Goal: Task Accomplishment & Management: Use online tool/utility

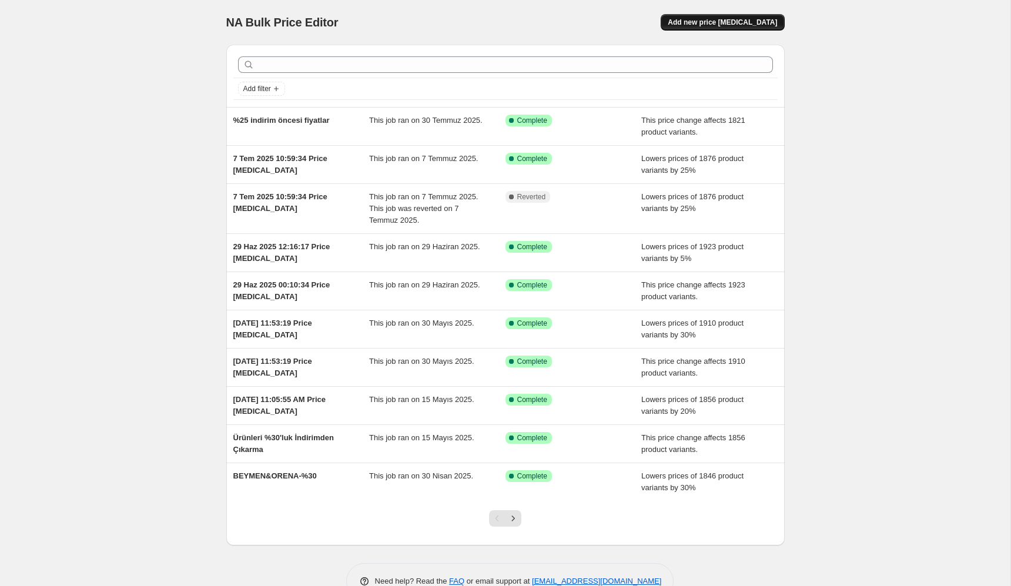
click at [705, 26] on span "Add new price change job" at bounding box center [722, 22] width 109 height 9
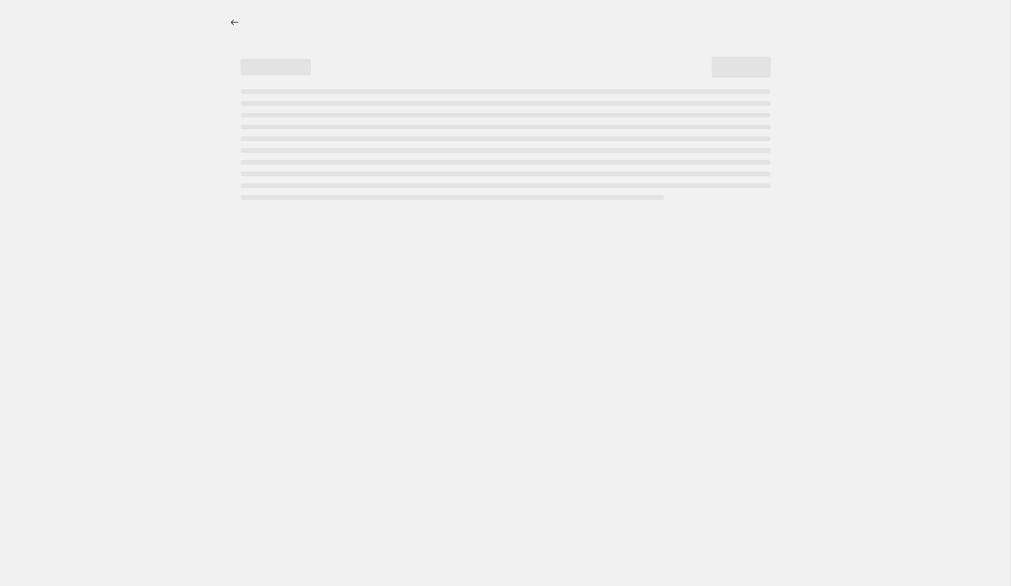
select select "percentage"
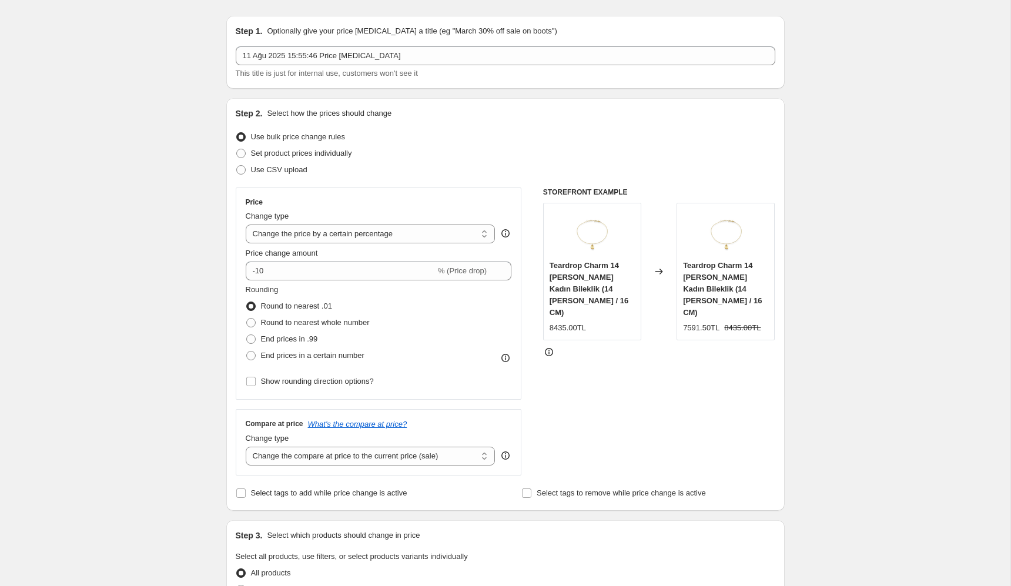
scroll to position [38, 0]
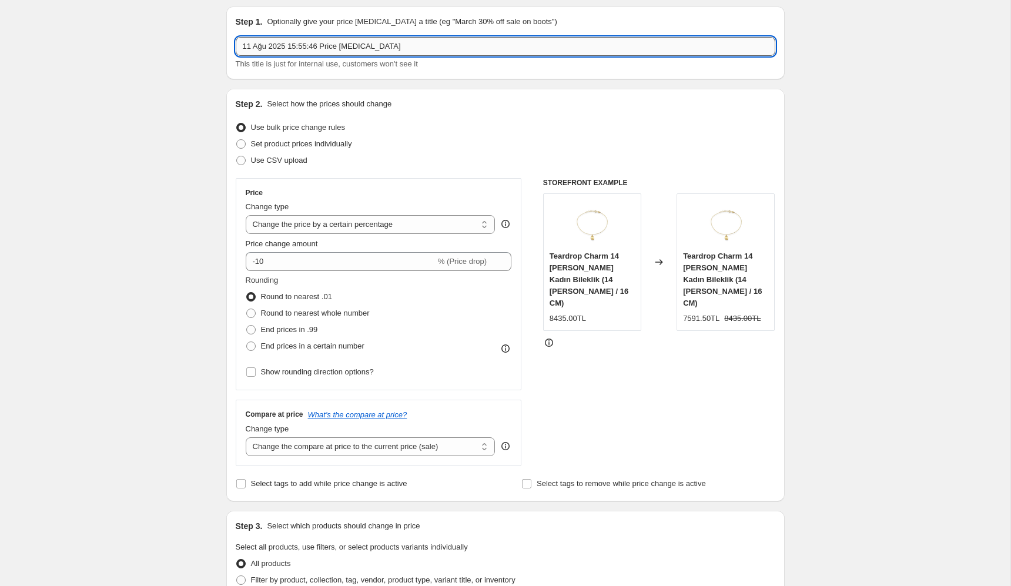
click at [269, 49] on input "11 Ağu 2025 15:55:46 Price change job" at bounding box center [506, 46] width 540 height 19
click at [106, 195] on div "Create new price change job. This page is ready Create new price change job Dra…" at bounding box center [505, 559] width 1010 height 1194
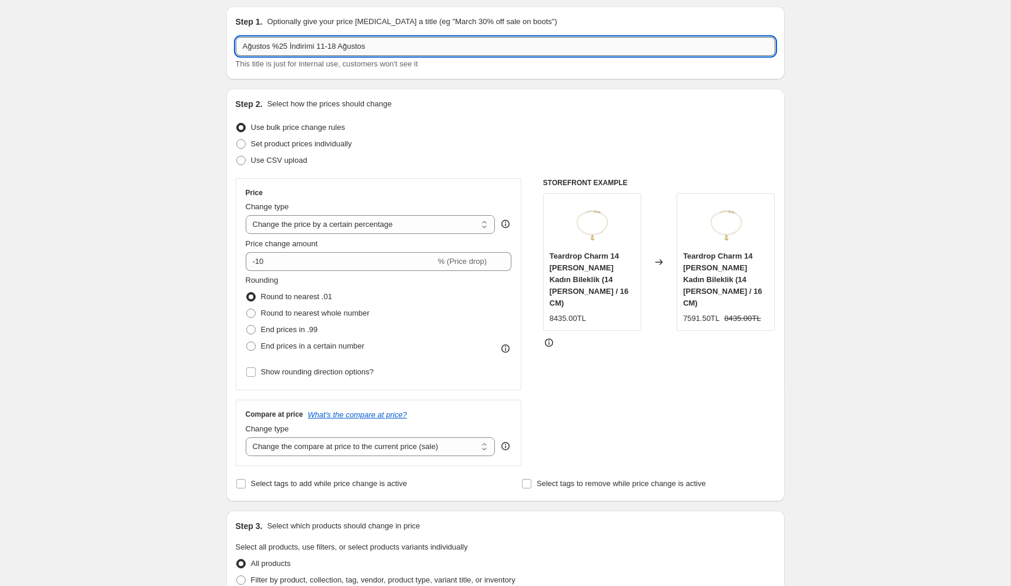
click at [253, 43] on input "Ağustos %25 İndirimi 11-18 Ağustos" at bounding box center [506, 46] width 540 height 19
type input "%25 İndirimi [DATE]-[DATE]"
click at [183, 163] on div "Create new price change job. This page is ready Create new price change job Dra…" at bounding box center [505, 559] width 1010 height 1194
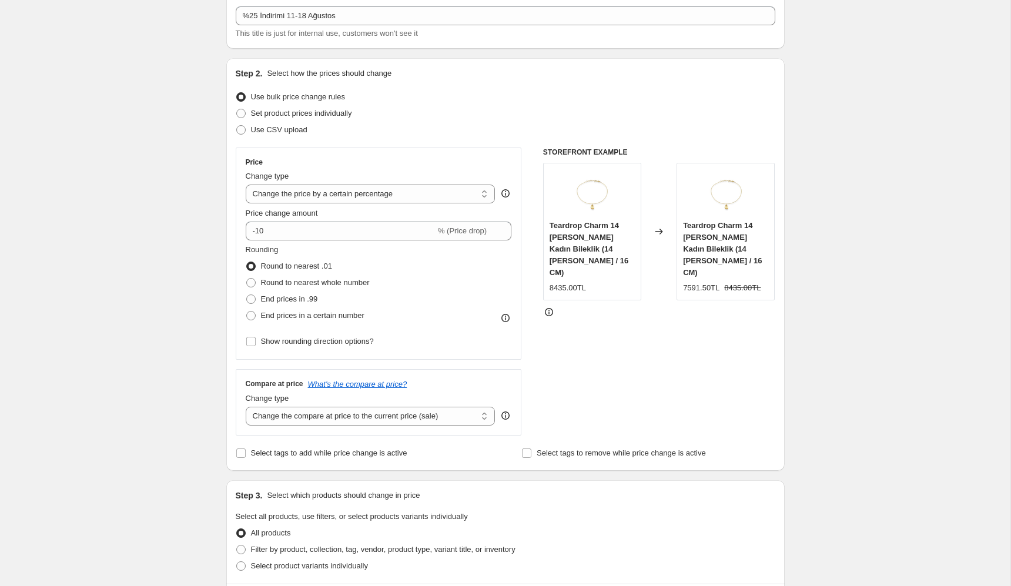
scroll to position [92, 0]
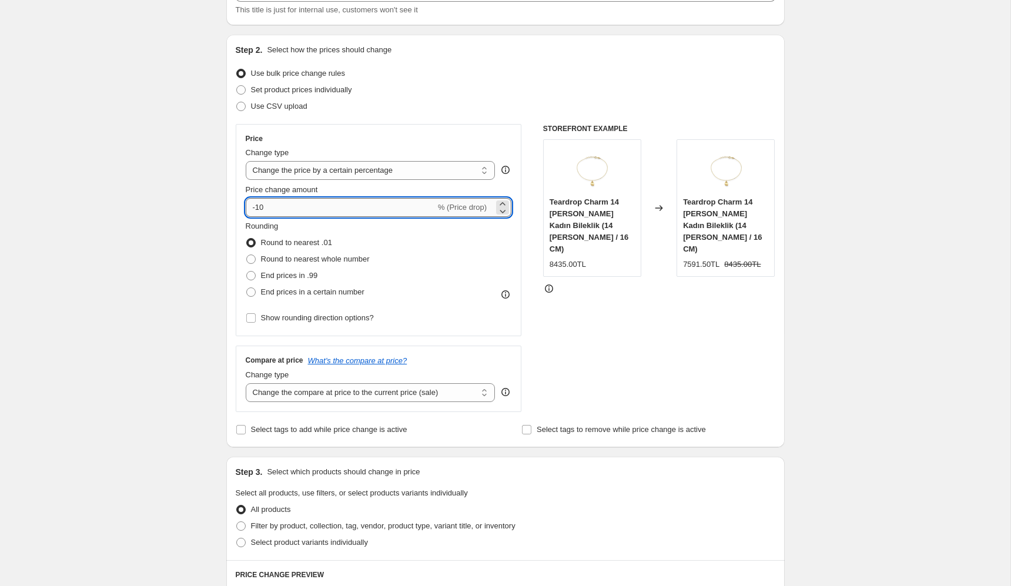
click at [307, 207] on input "-10" at bounding box center [341, 207] width 190 height 19
type input "-1"
type input "-25"
click at [202, 310] on div "Create new price change job. This page is ready Create new price change job Dra…" at bounding box center [505, 505] width 1010 height 1194
click at [263, 257] on span "Round to nearest whole number" at bounding box center [315, 259] width 109 height 9
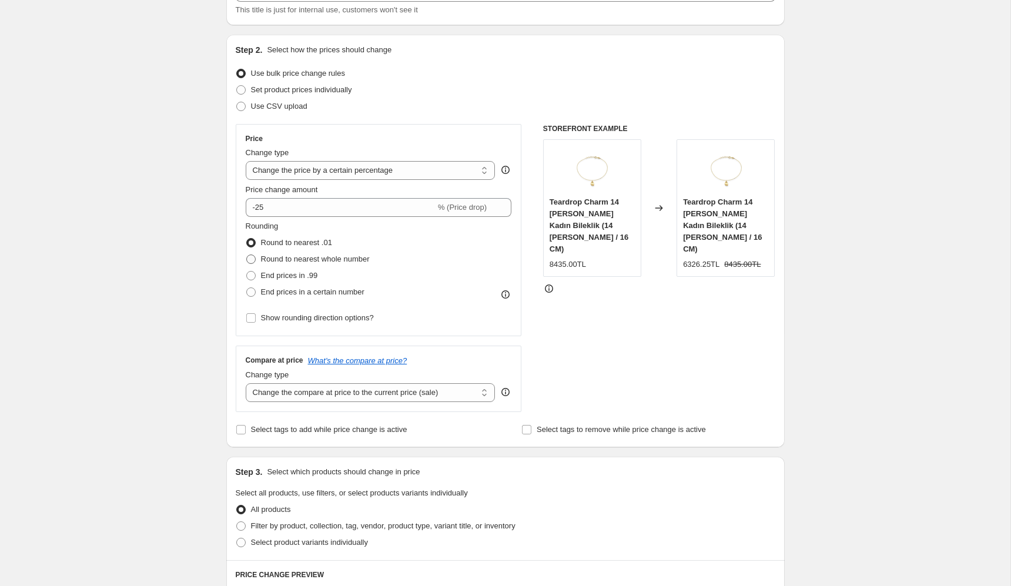
click at [247, 255] on input "Round to nearest whole number" at bounding box center [246, 255] width 1 height 1
radio input "true"
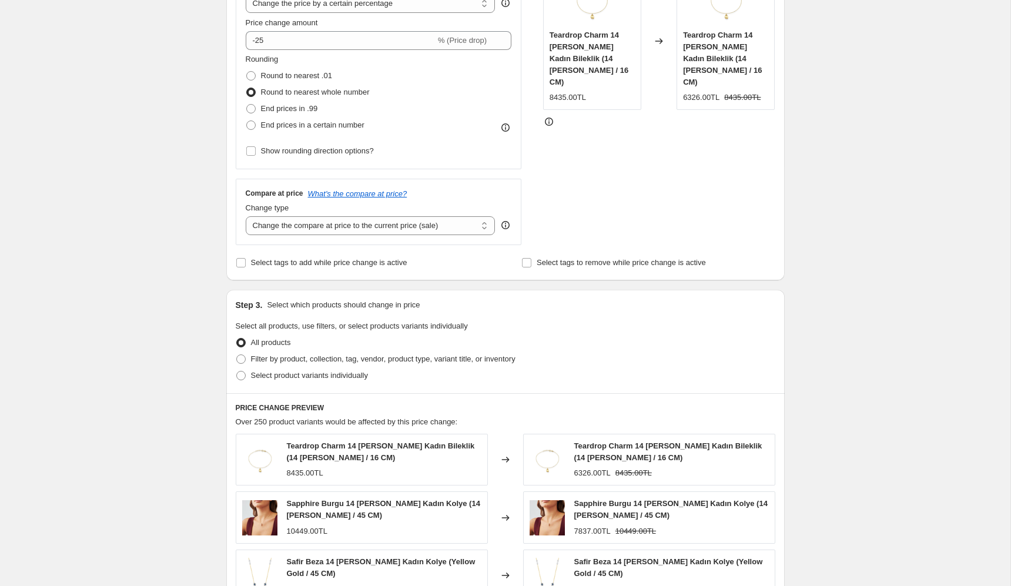
scroll to position [262, 0]
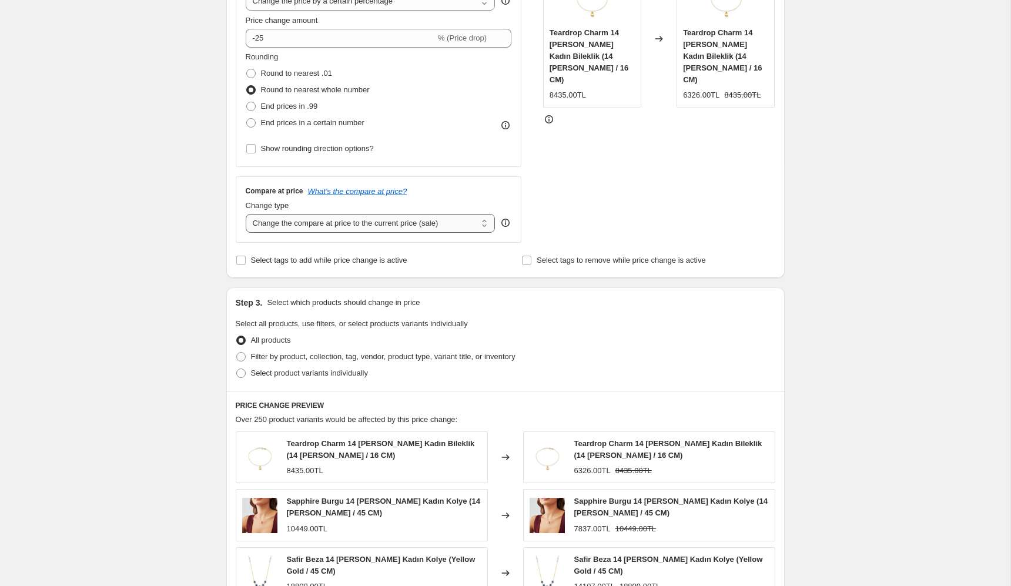
click at [270, 223] on select "Change the compare at price to the current price (sale) Change the compare at p…" at bounding box center [371, 223] width 250 height 19
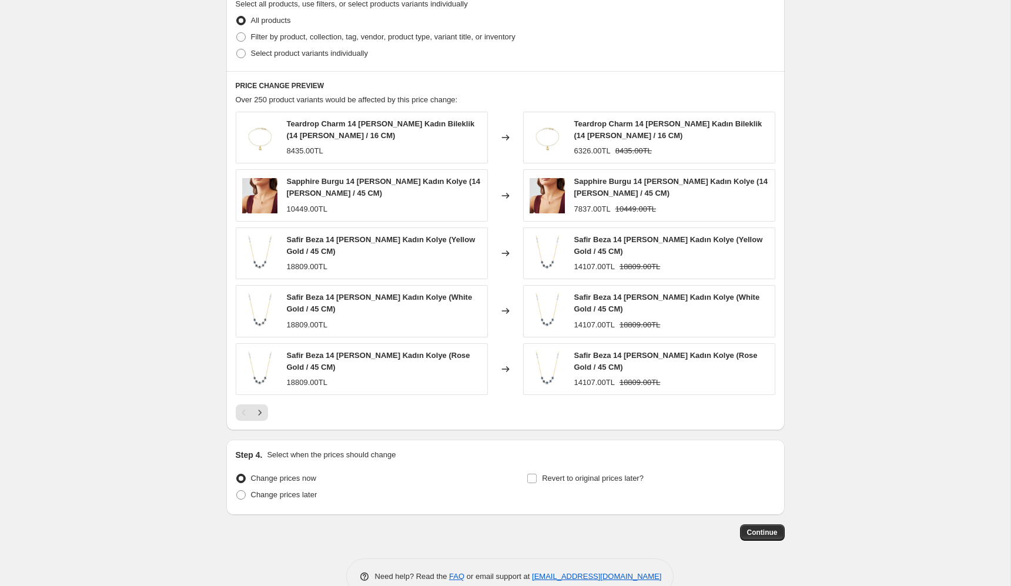
scroll to position [567, 0]
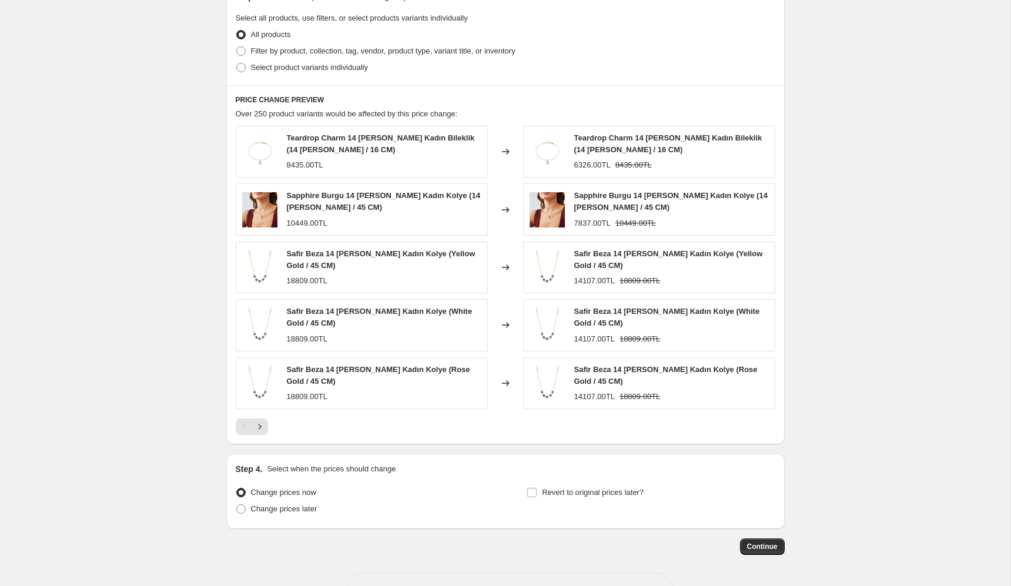
click at [296, 160] on div "8435.00TL" at bounding box center [305, 165] width 36 height 12
copy div "8435.00TL"
click at [293, 337] on div "18809.00TL" at bounding box center [307, 339] width 41 height 12
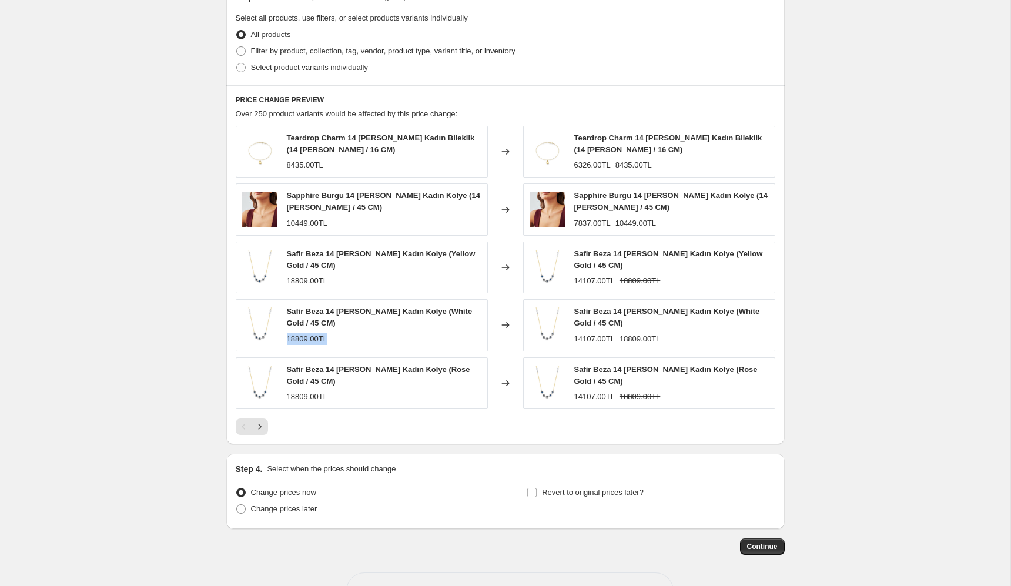
copy div "18809.00TL"
click at [759, 543] on span "Continue" at bounding box center [762, 546] width 31 height 9
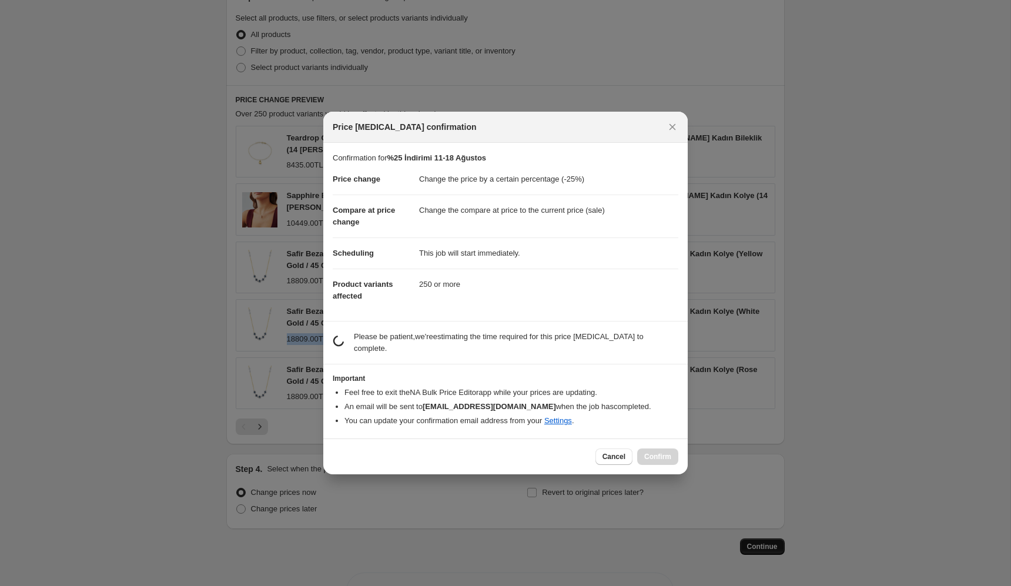
scroll to position [0, 0]
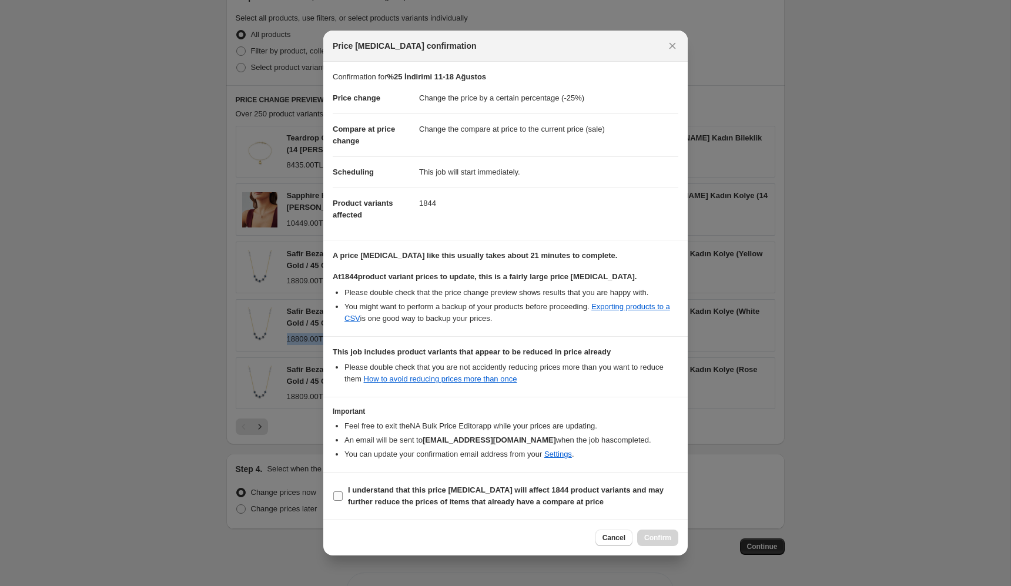
click at [336, 495] on input "I understand that this price change job will affect 1844 product variants and m…" at bounding box center [337, 495] width 9 height 9
checkbox input "true"
click at [647, 532] on button "Confirm" at bounding box center [657, 538] width 41 height 16
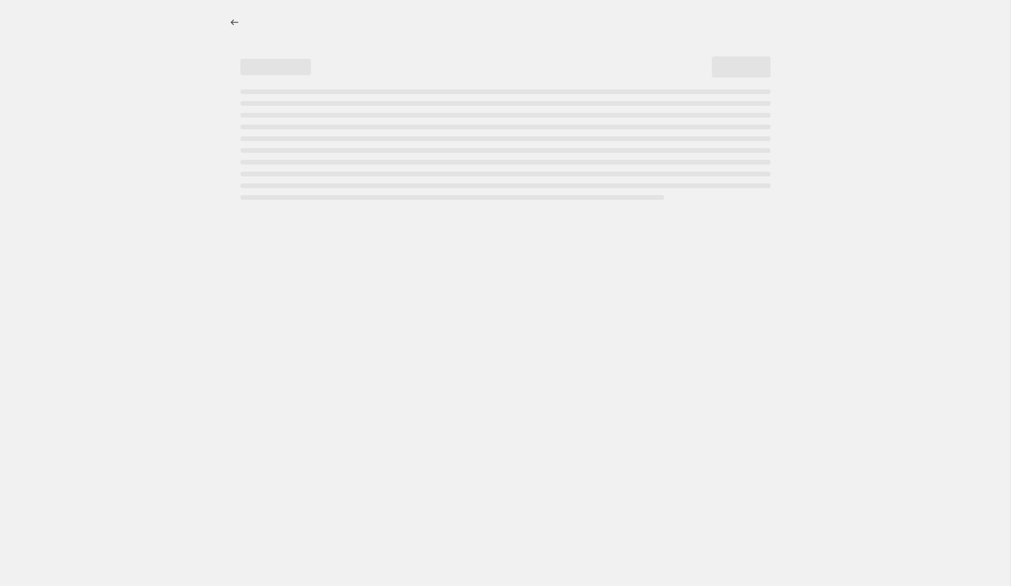
select select "percentage"
